Goal: Task Accomplishment & Management: Manage account settings

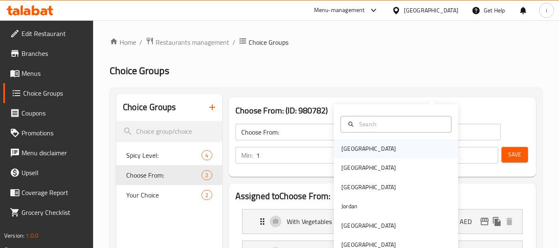
scroll to position [83, 0]
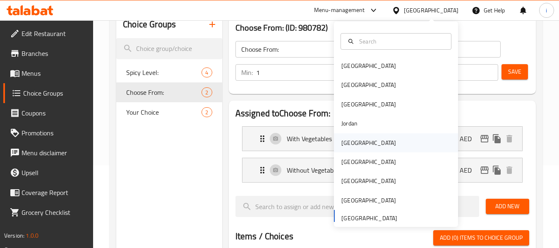
click at [344, 144] on div "[GEOGRAPHIC_DATA]" at bounding box center [368, 142] width 55 height 9
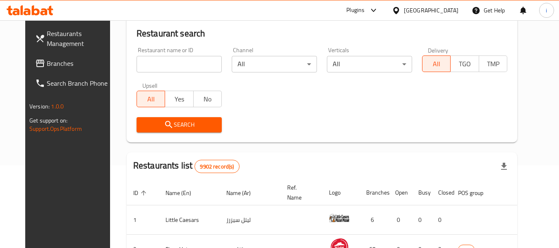
click at [48, 65] on span "Branches" at bounding box center [79, 63] width 65 height 10
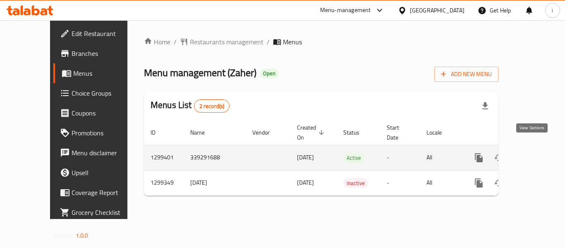
click at [535, 154] on icon "enhanced table" at bounding box center [538, 157] width 7 height 7
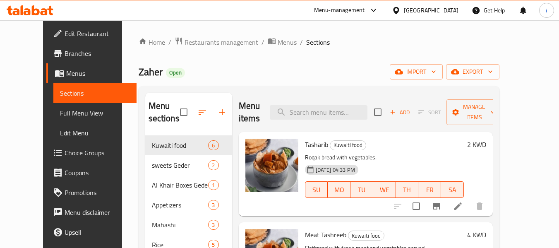
click at [65, 154] on span "Choice Groups" at bounding box center [97, 153] width 65 height 10
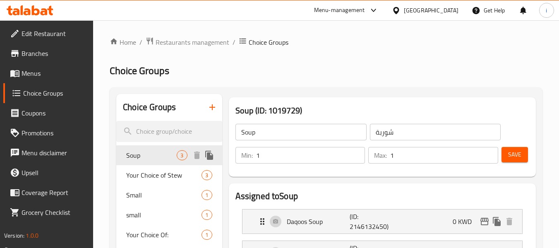
scroll to position [124, 0]
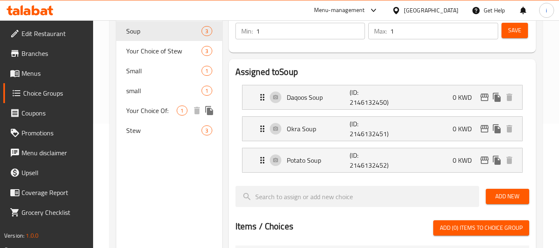
click at [152, 111] on span "Your Choice Of:" at bounding box center [151, 111] width 50 height 10
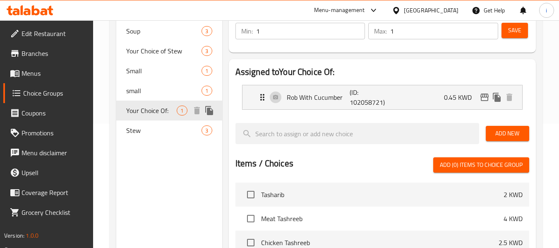
type input "Your Choice Of:"
type input "إختيارك من:"
type input "0"
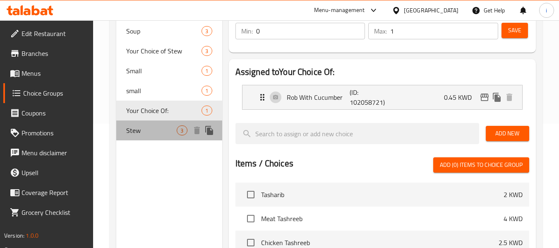
click at [134, 130] on span "Stew" at bounding box center [151, 130] width 50 height 10
type input "Stew"
type input "مرق"
type input "1"
